Goal: Information Seeking & Learning: Learn about a topic

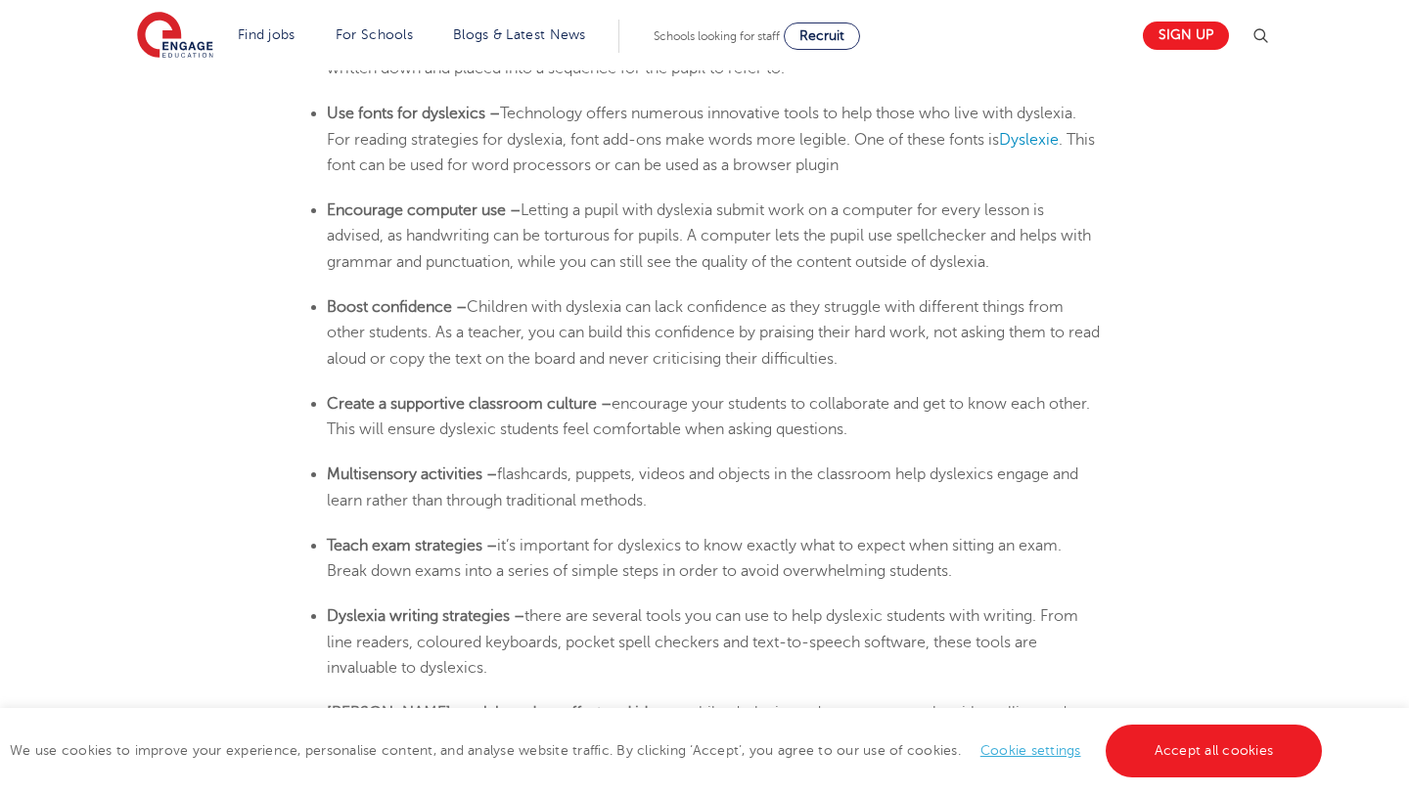
scroll to position [3487, 0]
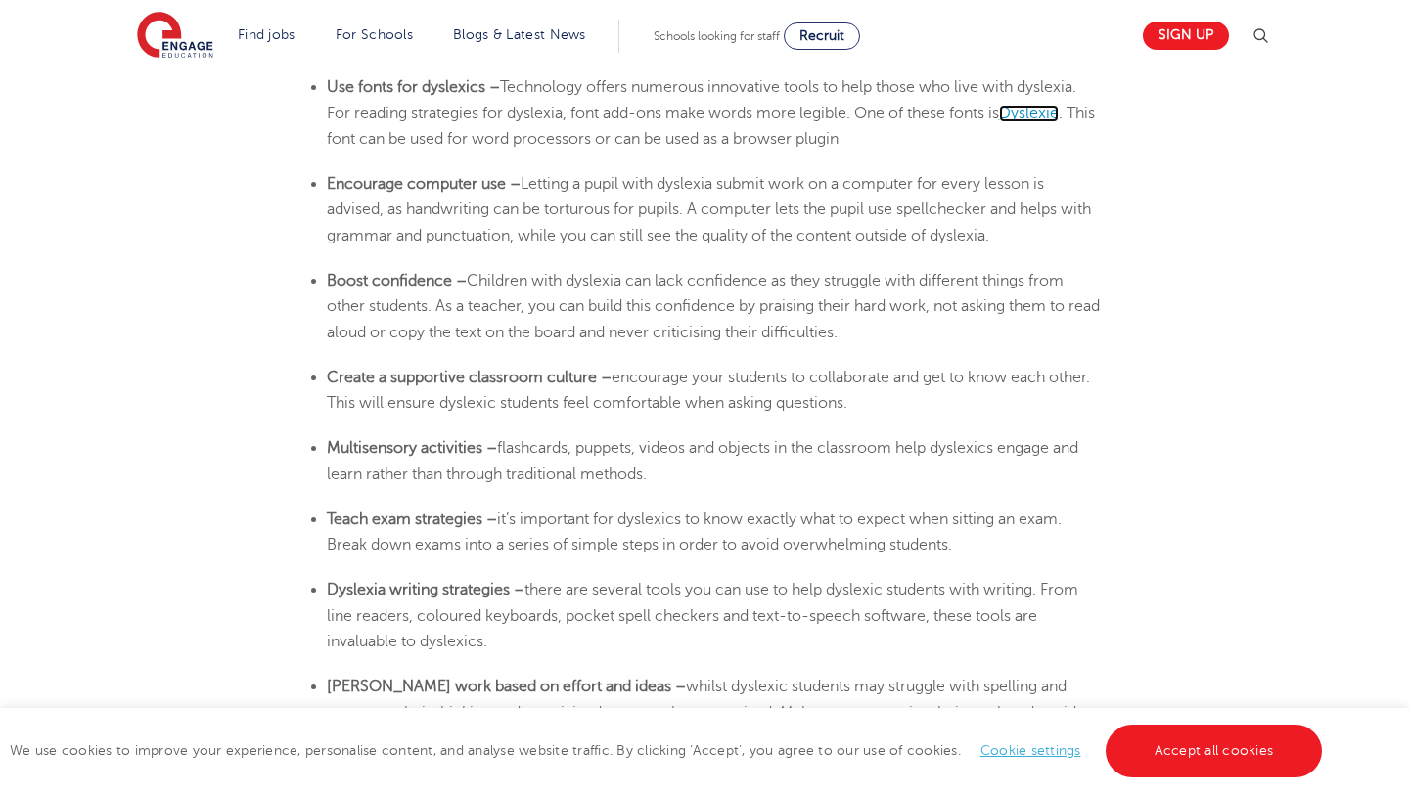
click at [1023, 109] on span "Dyslexie" at bounding box center [1029, 114] width 60 height 18
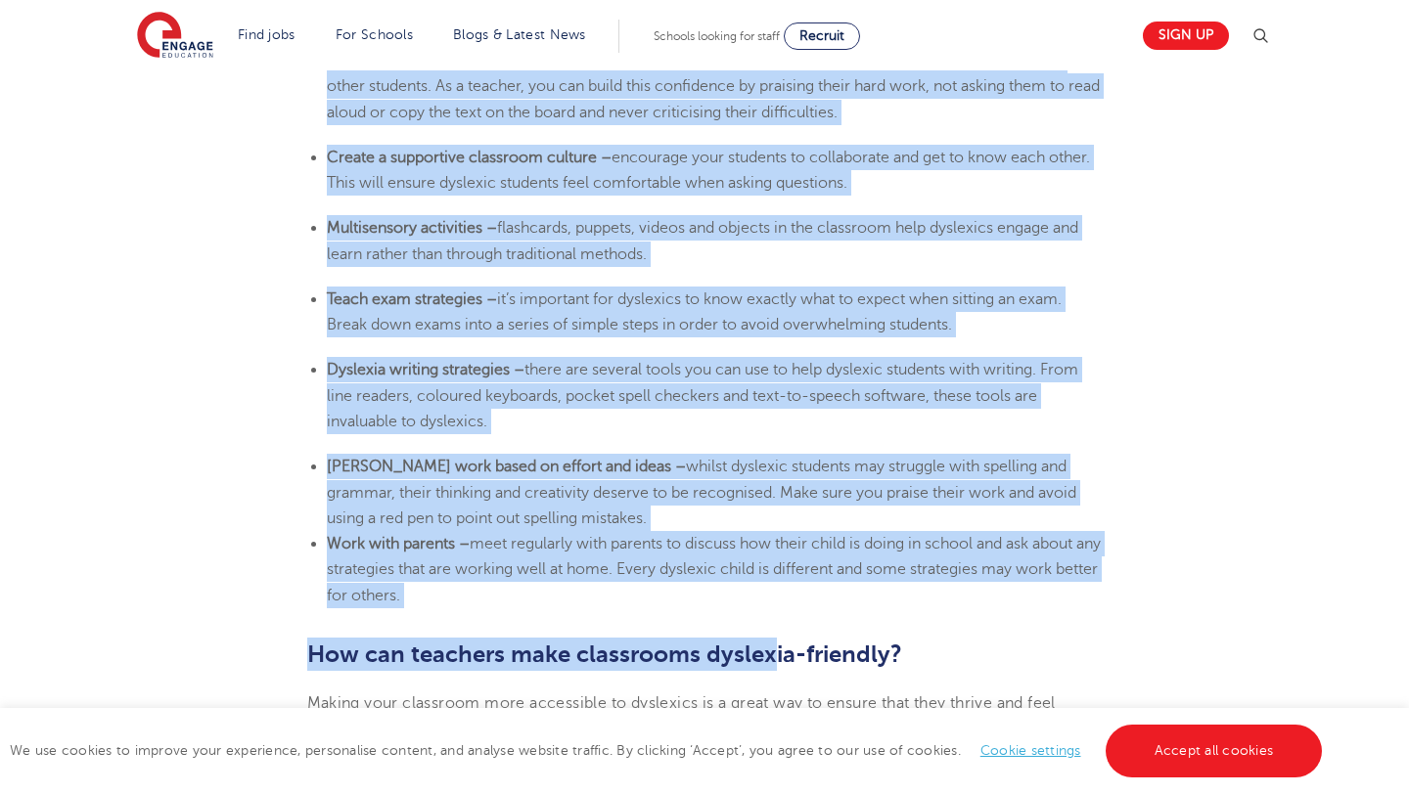
scroll to position [3703, 0]
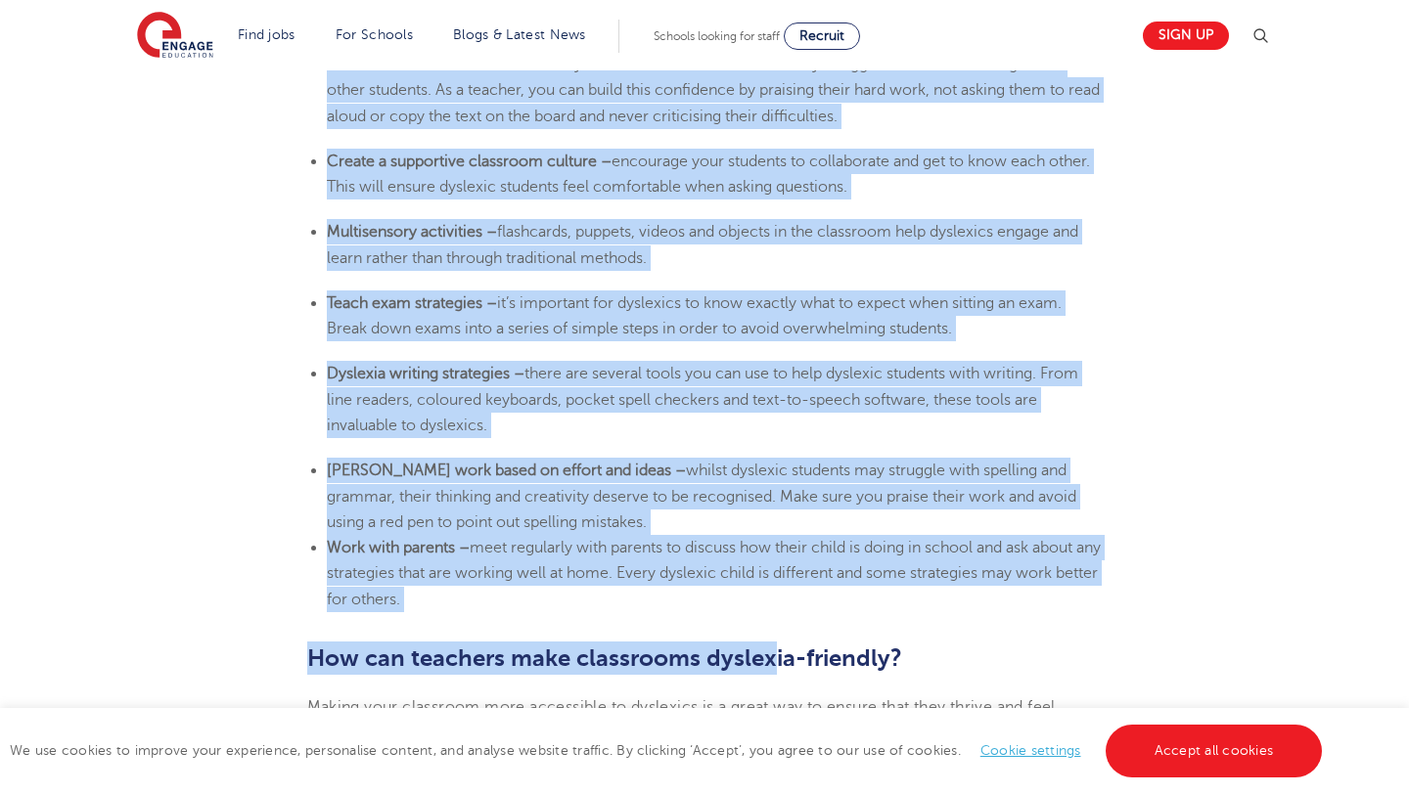
drag, startPoint x: 310, startPoint y: 132, endPoint x: 491, endPoint y: 592, distance: 494.2
copy section "Loremips dolorsit ame conse adipis el s doeiusmod temporincid utla etd magna al…"
